Goal: Information Seeking & Learning: Find specific page/section

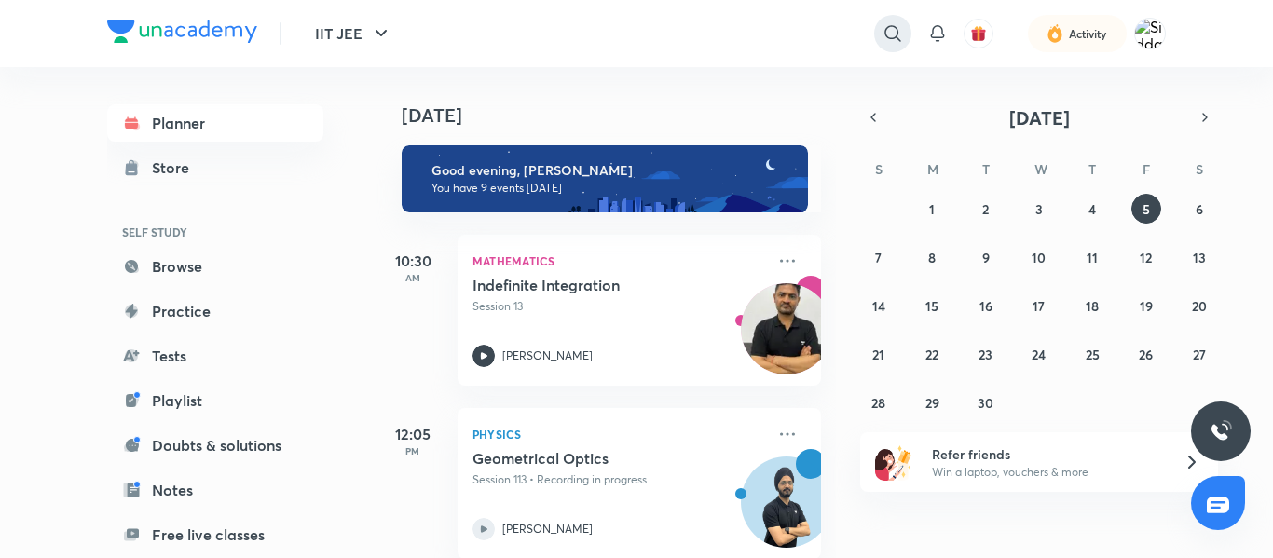
click at [892, 38] on icon at bounding box center [892, 33] width 16 height 16
type input "[PERSON_NAME]"
click at [795, 63] on div "[PERSON_NAME]" at bounding box center [739, 74] width 343 height 45
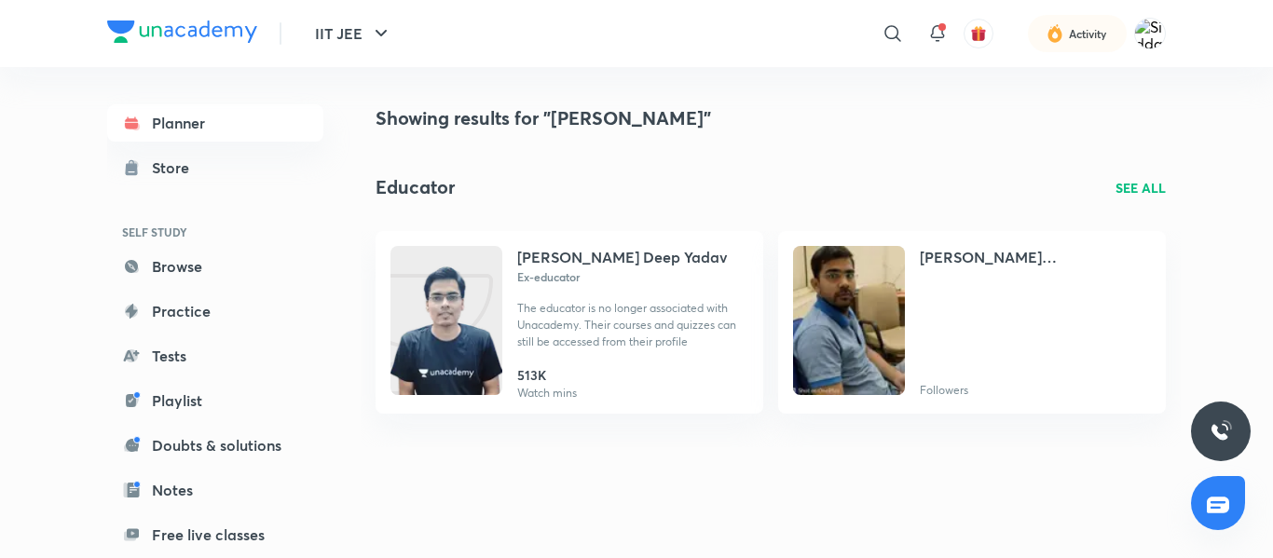
click at [1134, 191] on p "SEE ALL" at bounding box center [1140, 188] width 50 height 20
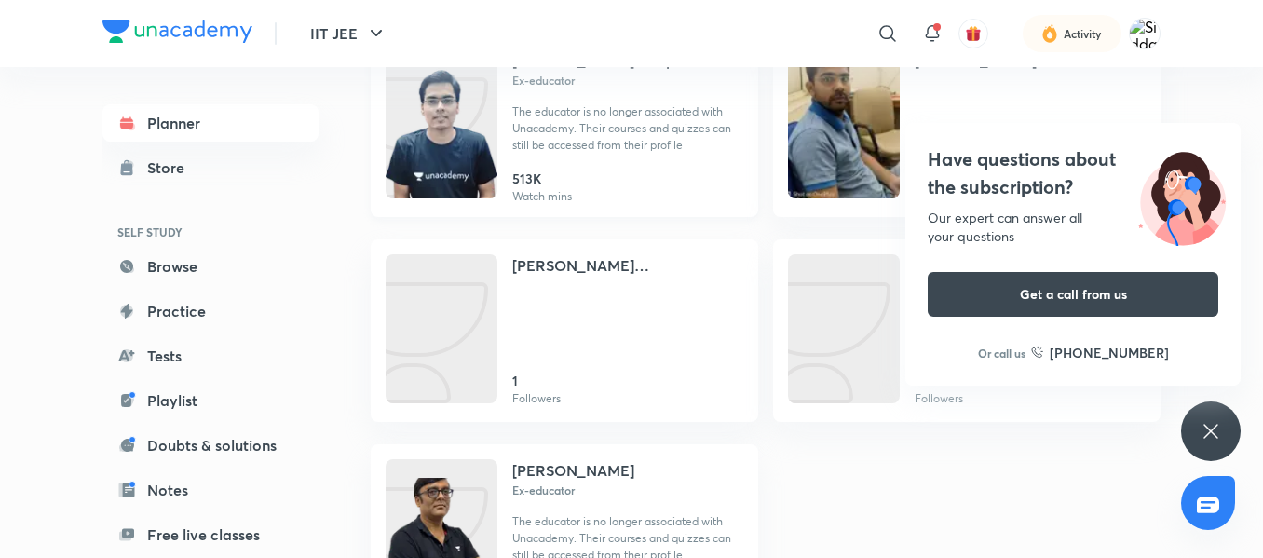
scroll to position [191, 0]
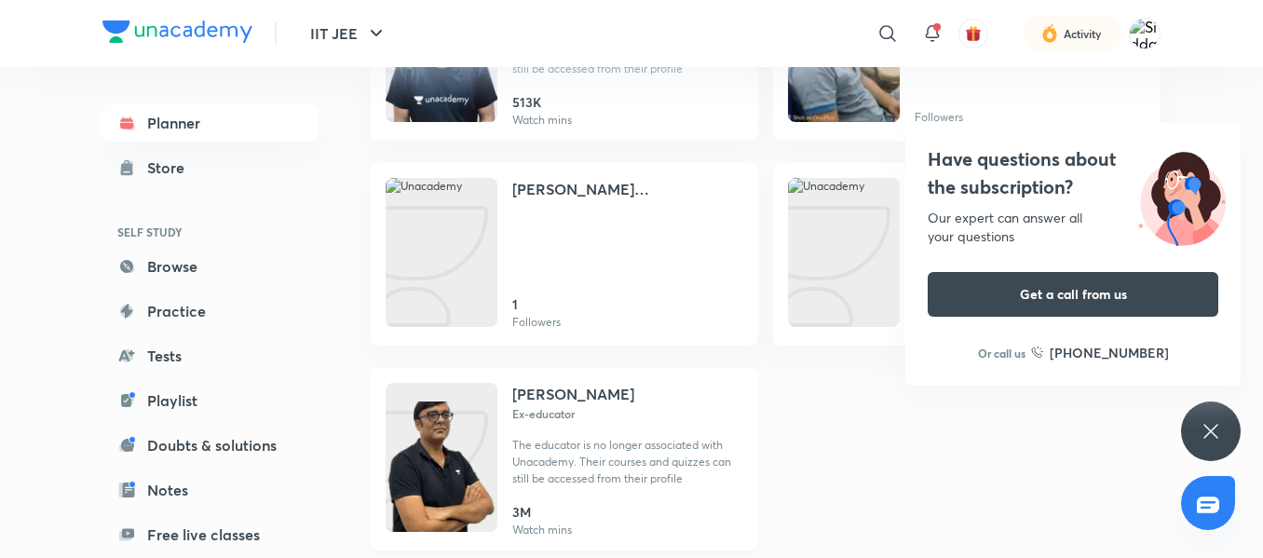
click at [445, 495] on img at bounding box center [442, 476] width 112 height 149
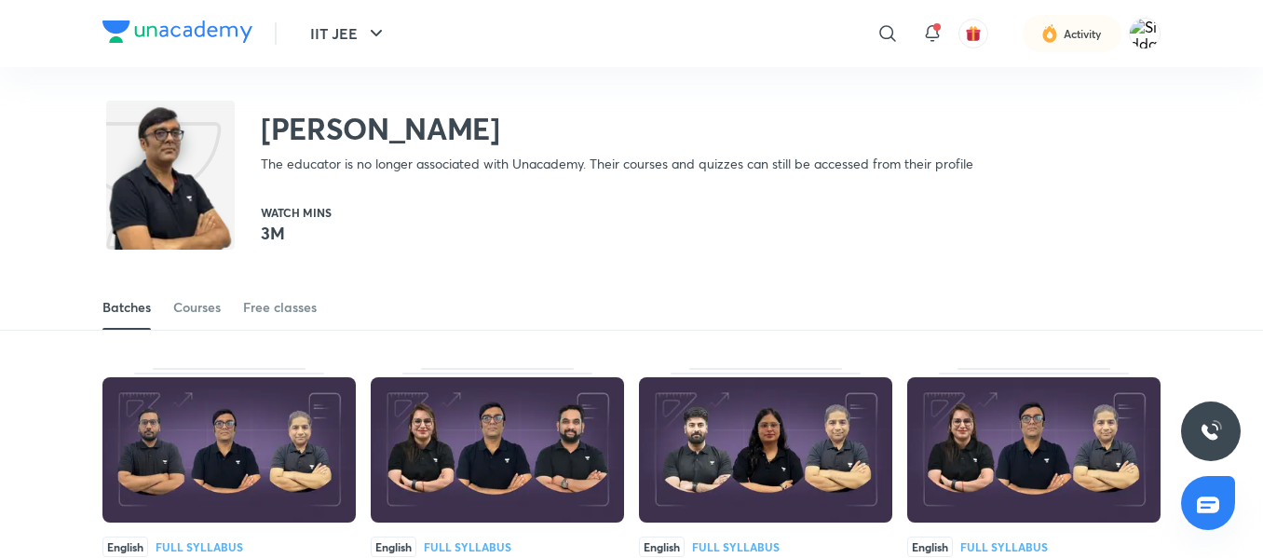
click at [773, 179] on div "[PERSON_NAME] The educator is no longer associated with Unacademy. Their course…" at bounding box center [631, 127] width 1058 height 121
